Goal: Navigation & Orientation: Go to known website

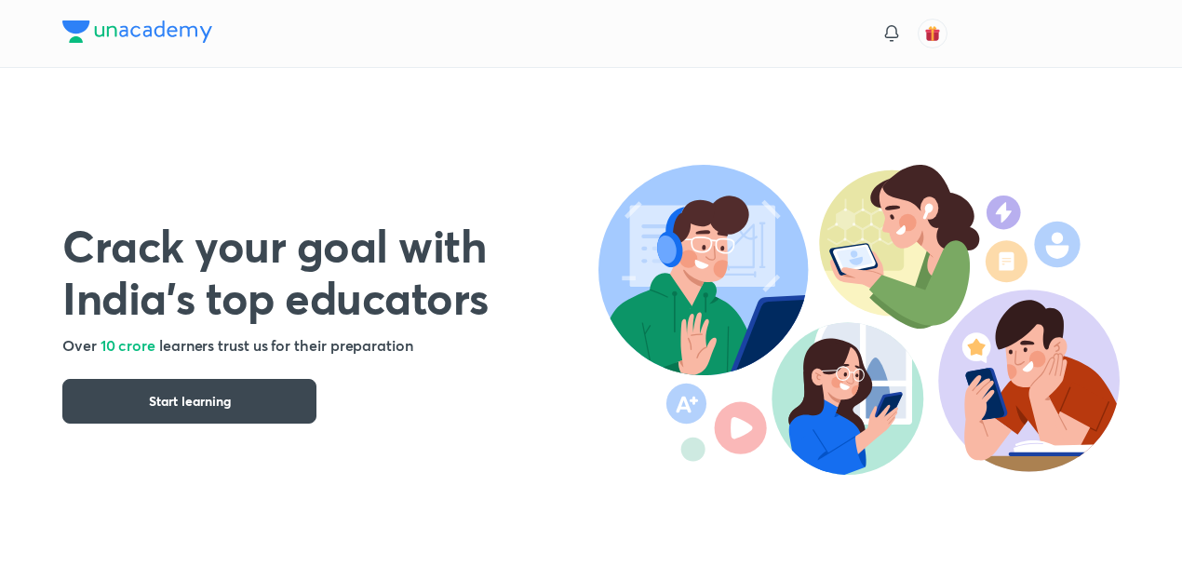
scroll to position [170, 0]
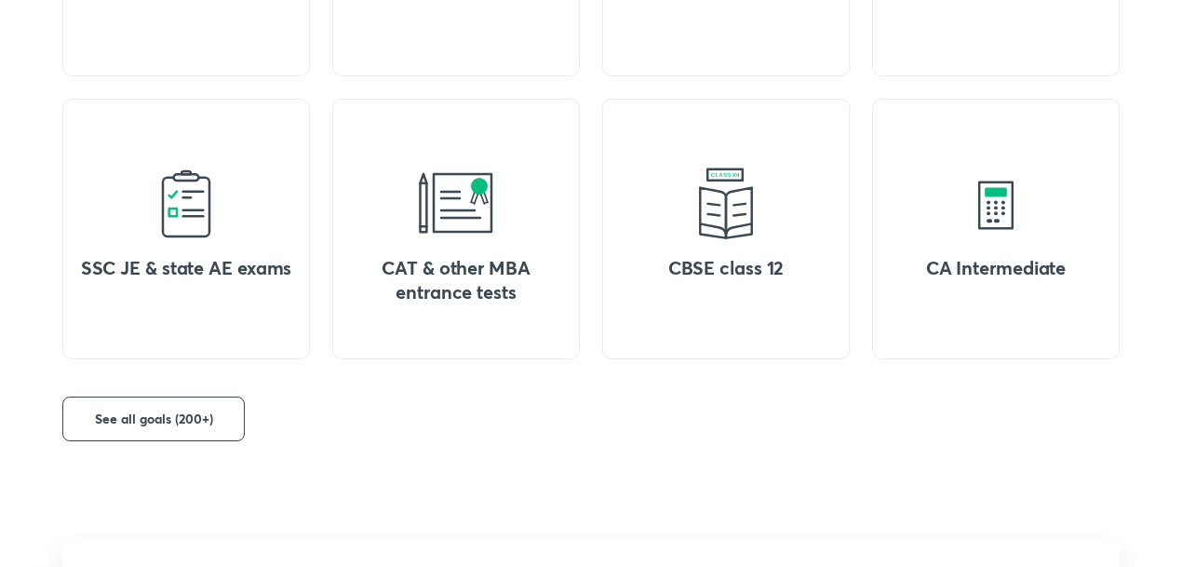
scroll to position [990, 0]
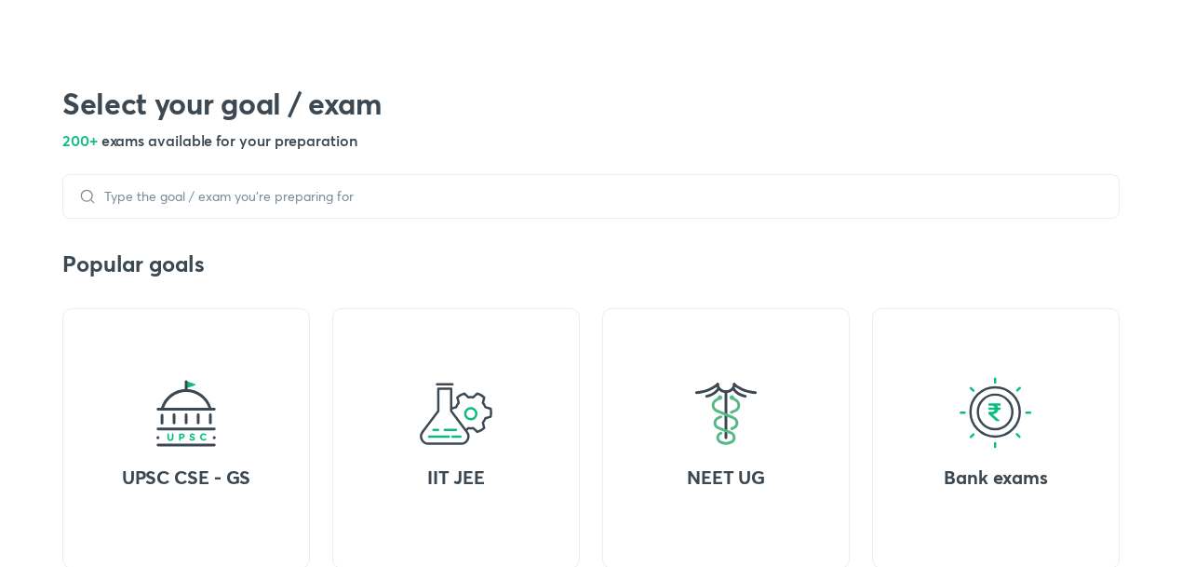
scroll to position [495, 0]
